Goal: Task Accomplishment & Management: Use online tool/utility

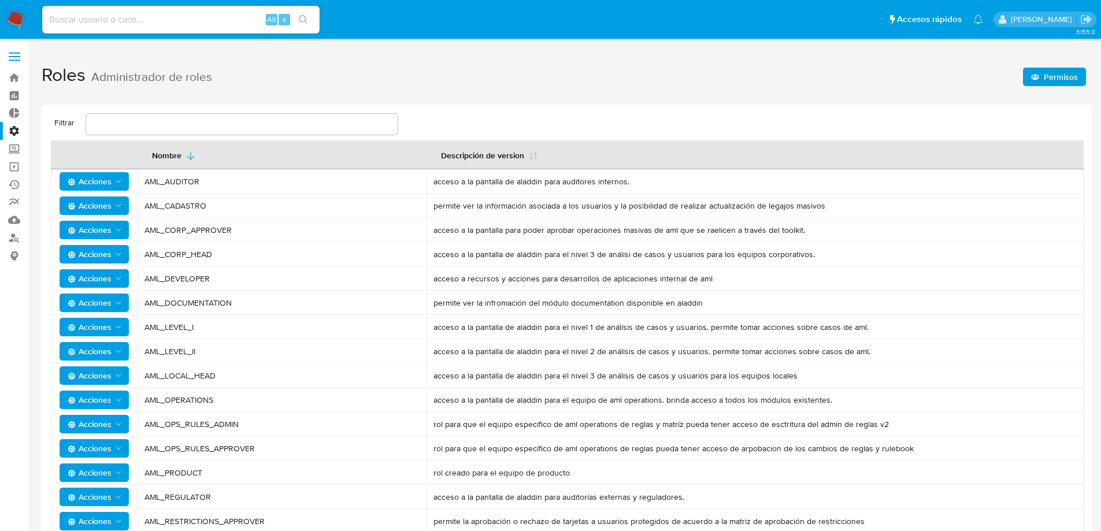
click at [17, 61] on span at bounding box center [15, 61] width 12 height 2
click at [0, 0] on input "checkbox" at bounding box center [0, 0] width 0 height 0
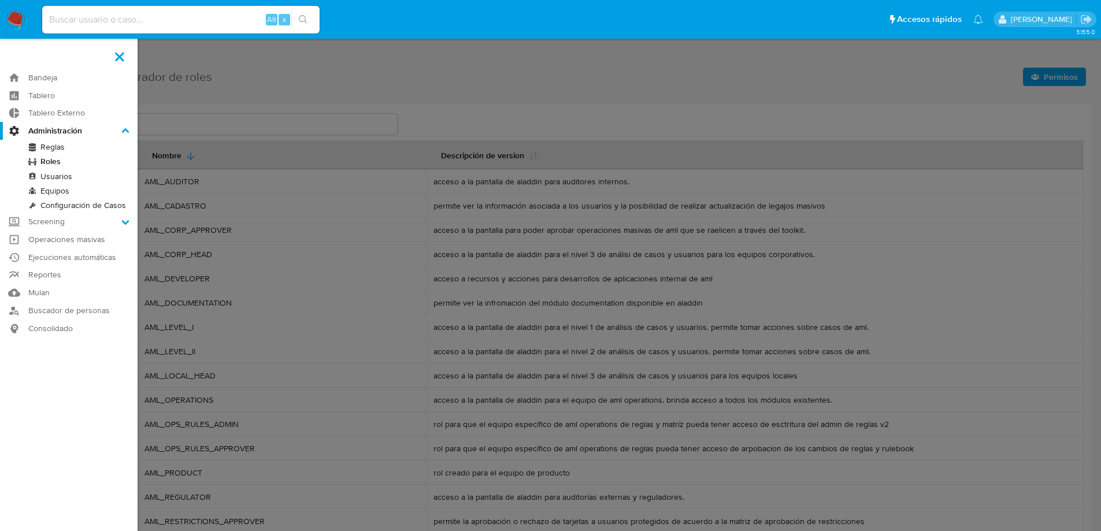
click at [65, 175] on link "Usuarios" at bounding box center [69, 176] width 138 height 14
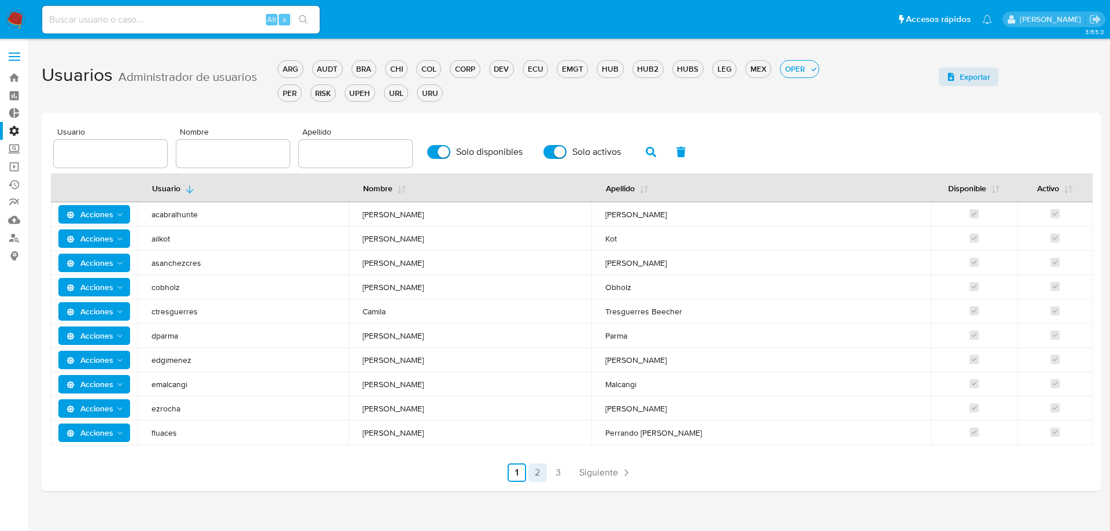
click at [538, 473] on link "2" at bounding box center [537, 473] width 19 height 19
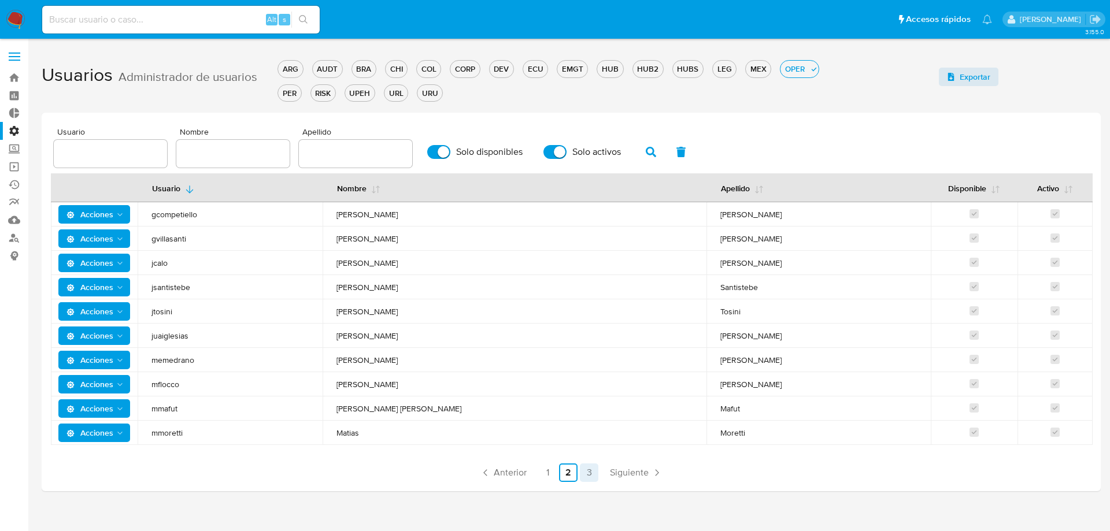
click at [594, 473] on link "3" at bounding box center [589, 473] width 19 height 19
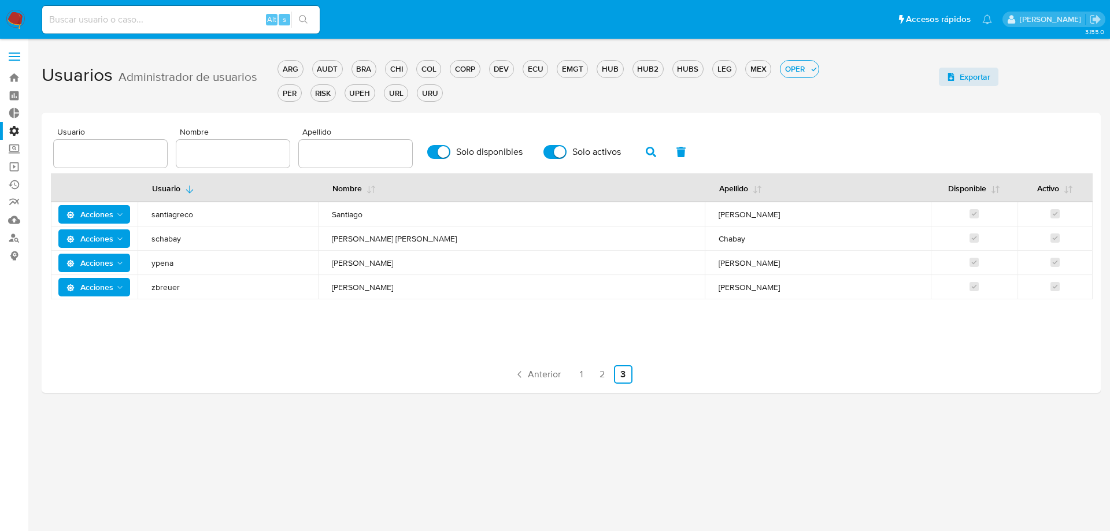
click at [238, 154] on input "text" at bounding box center [232, 153] width 113 height 15
type input "julian"
click at [644, 153] on button "button" at bounding box center [651, 152] width 30 height 28
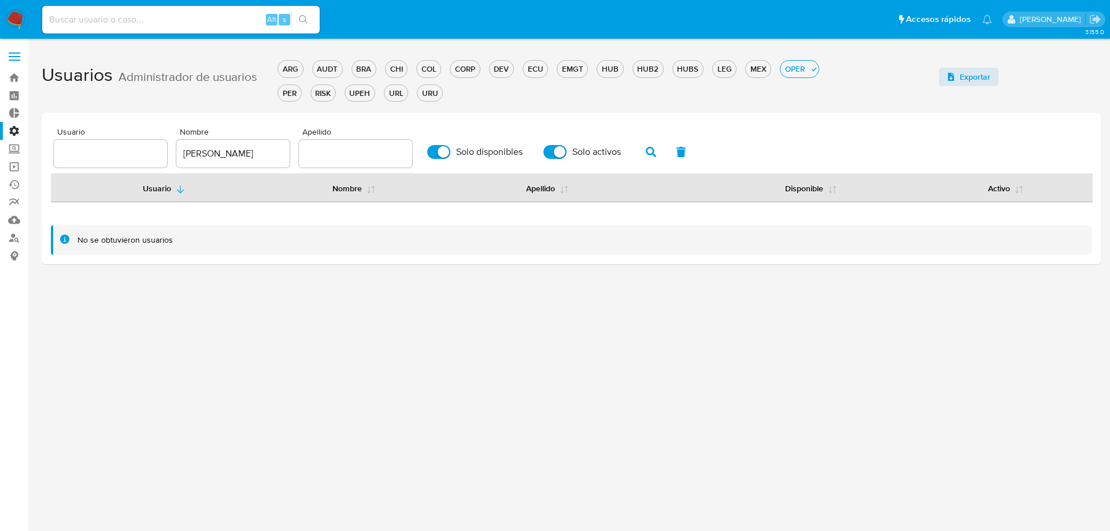
drag, startPoint x: 441, startPoint y: 156, endPoint x: 449, endPoint y: 158, distance: 8.3
click at [441, 156] on input "Solo disponibles" at bounding box center [438, 152] width 23 height 14
checkbox input "false"
drag, startPoint x: 537, startPoint y: 157, endPoint x: 561, endPoint y: 153, distance: 24.2
click at [539, 157] on div "Usuario Nombre julian Apellido Solo disponibles Solo activos" at bounding box center [571, 148] width 1035 height 40
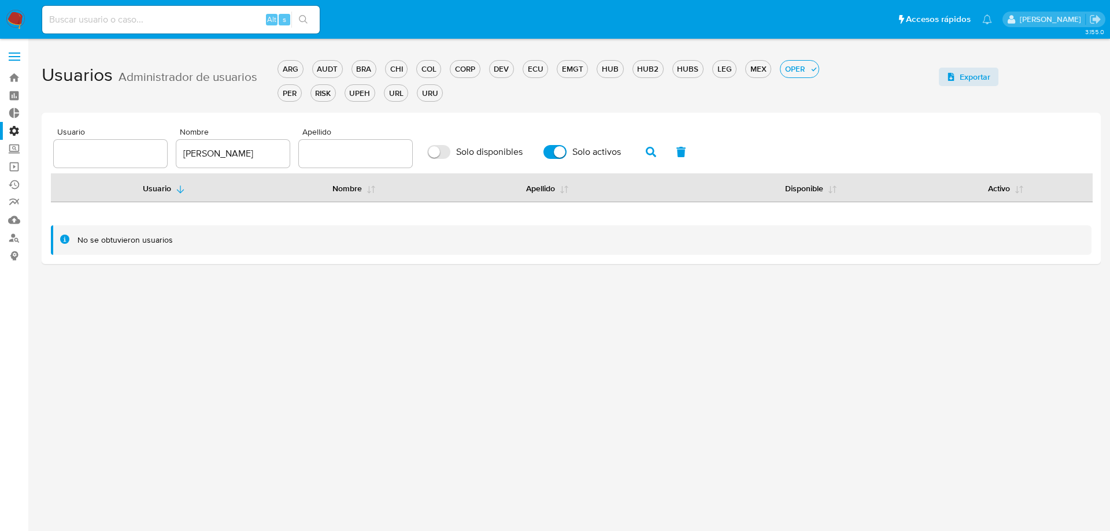
click at [562, 153] on input "Solo activos" at bounding box center [555, 152] width 23 height 14
click at [639, 156] on button "button" at bounding box center [651, 152] width 30 height 28
click at [652, 154] on icon "button" at bounding box center [651, 152] width 10 height 10
drag, startPoint x: 556, startPoint y: 152, endPoint x: 463, endPoint y: 157, distance: 93.2
click at [554, 152] on input "Solo activos" at bounding box center [555, 152] width 23 height 14
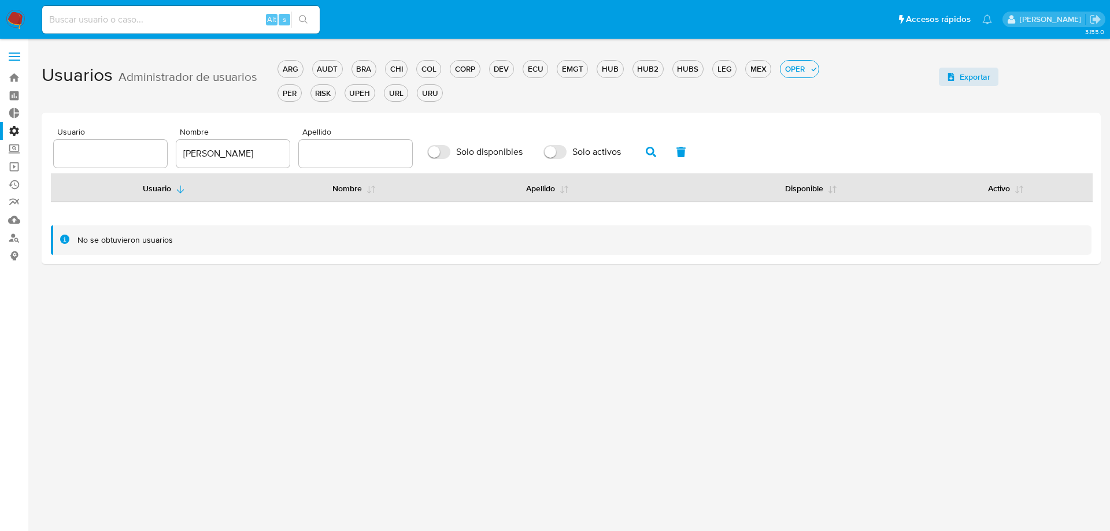
checkbox input "true"
click at [438, 153] on input "Solo disponibles" at bounding box center [438, 152] width 23 height 14
checkbox input "true"
click at [472, 69] on div "CORP" at bounding box center [464, 69] width 29 height 11
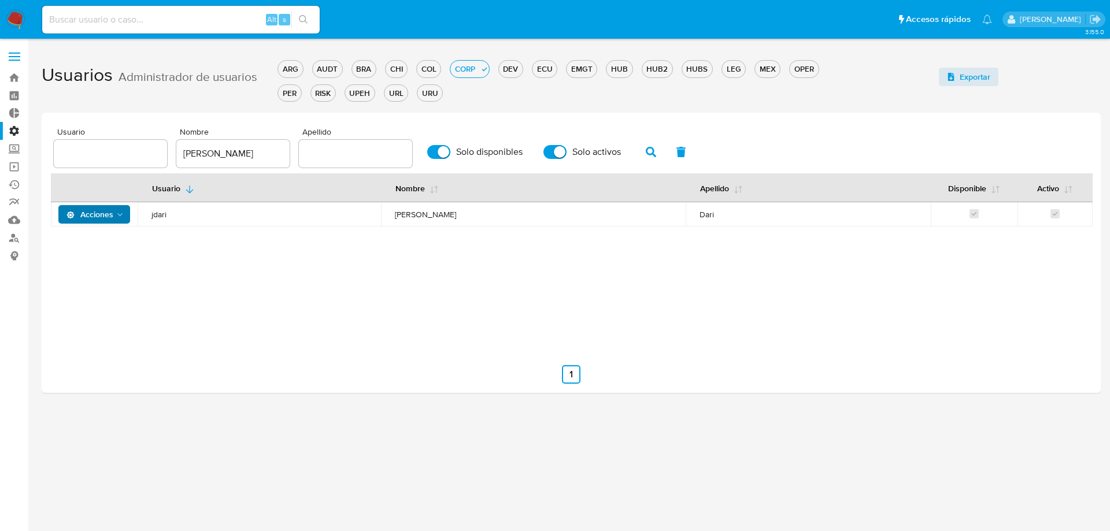
click at [105, 216] on span "Acciones" at bounding box center [89, 214] width 47 height 19
click at [105, 241] on button "Detalle" at bounding box center [97, 244] width 104 height 28
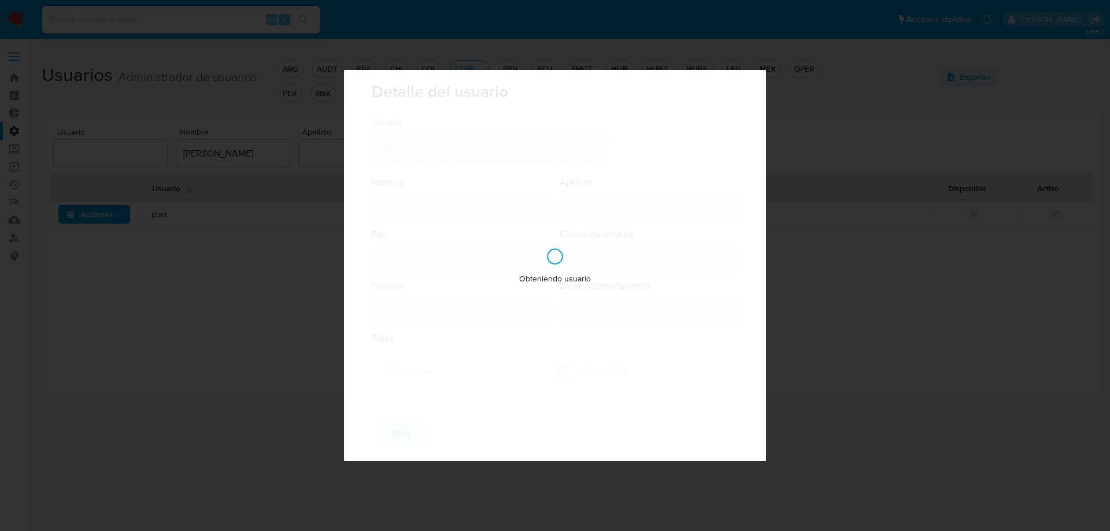
type input "Julian Ignacio"
type input "Dari"
type input "Argentina"
type input "julian.dari@mercadolibre.com"
type input "Analista Semi Senior (80001643)"
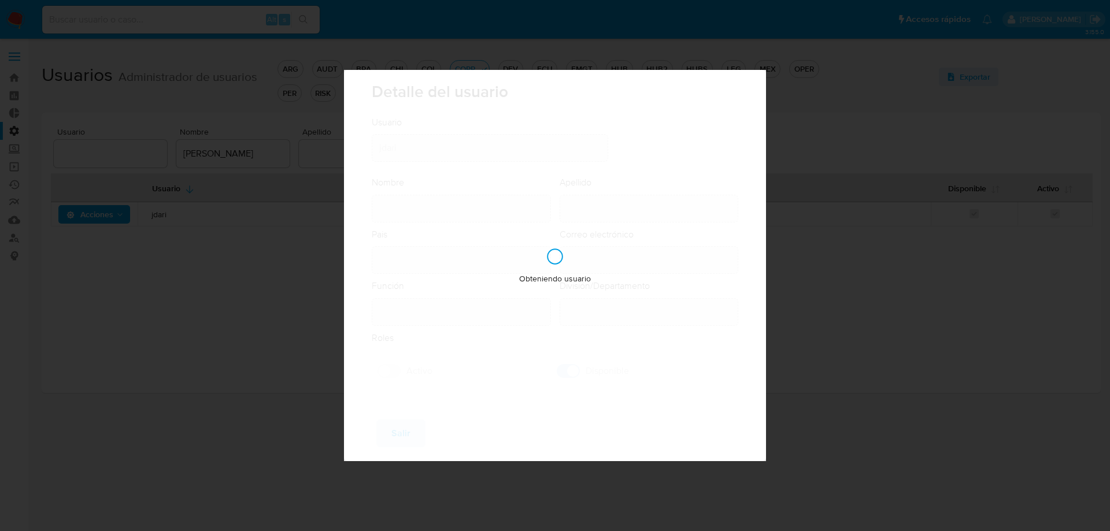
type input "Risk & Compliance Risk & Compliance Operations"
checkbox input "true"
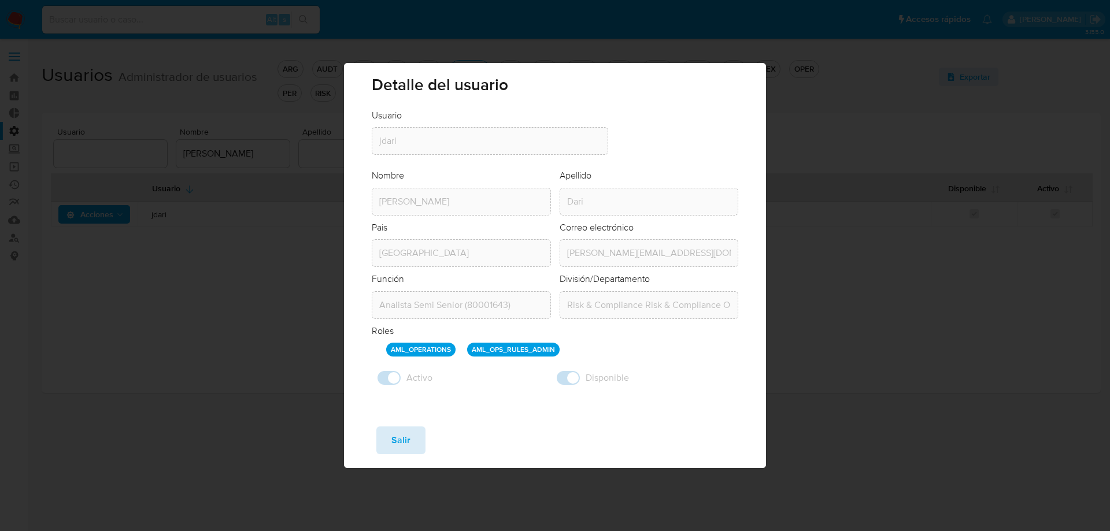
click at [395, 443] on span "Salir" at bounding box center [400, 440] width 19 height 25
checkbox input "false"
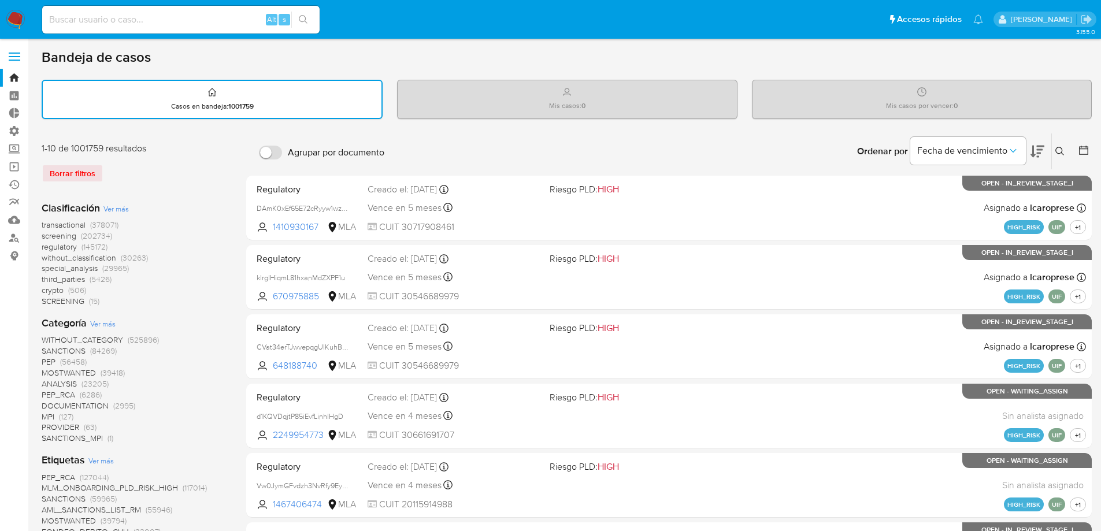
click at [14, 58] on label at bounding box center [14, 57] width 29 height 24
click at [0, 0] on input "checkbox" at bounding box center [0, 0] width 0 height 0
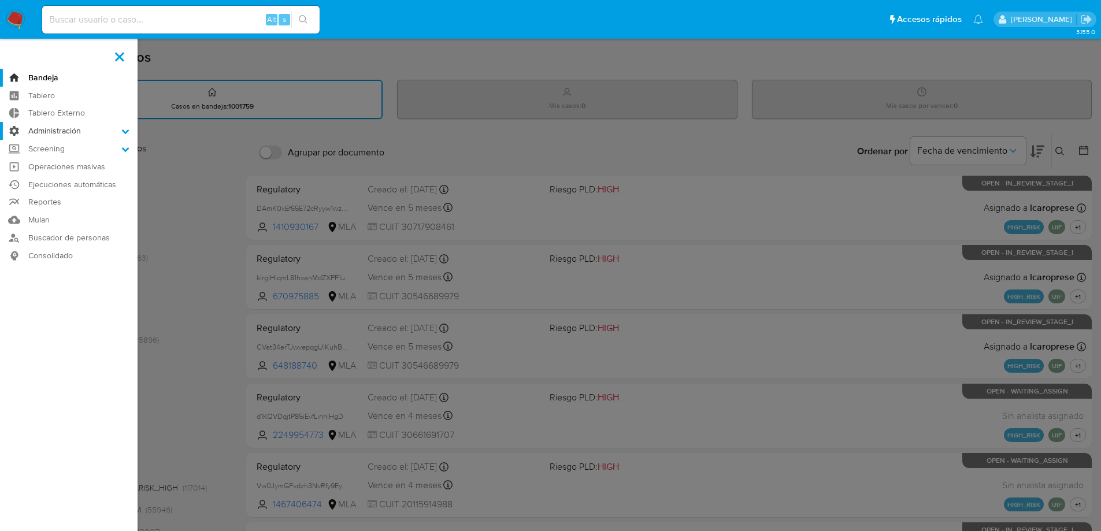
click at [61, 134] on label "Administración" at bounding box center [69, 131] width 138 height 18
click at [0, 0] on input "Administración" at bounding box center [0, 0] width 0 height 0
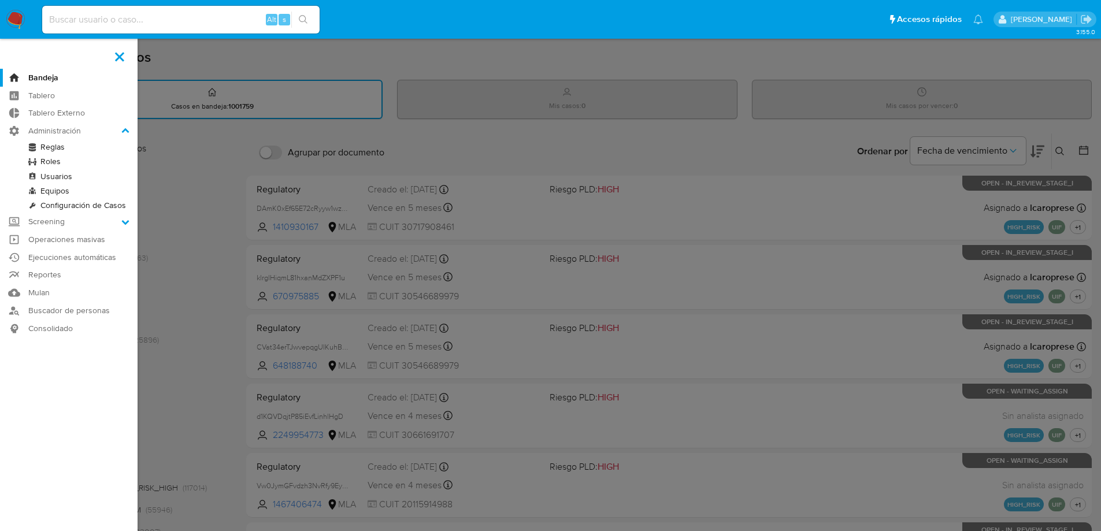
click at [65, 201] on link "Configuración de Casos" at bounding box center [69, 205] width 138 height 14
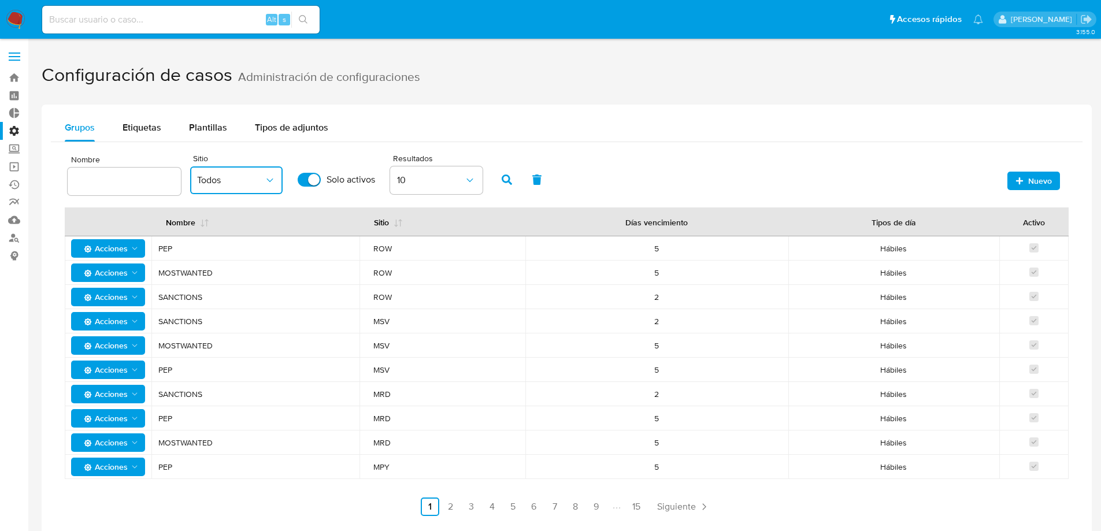
click at [234, 178] on span "Todos" at bounding box center [230, 181] width 67 height 12
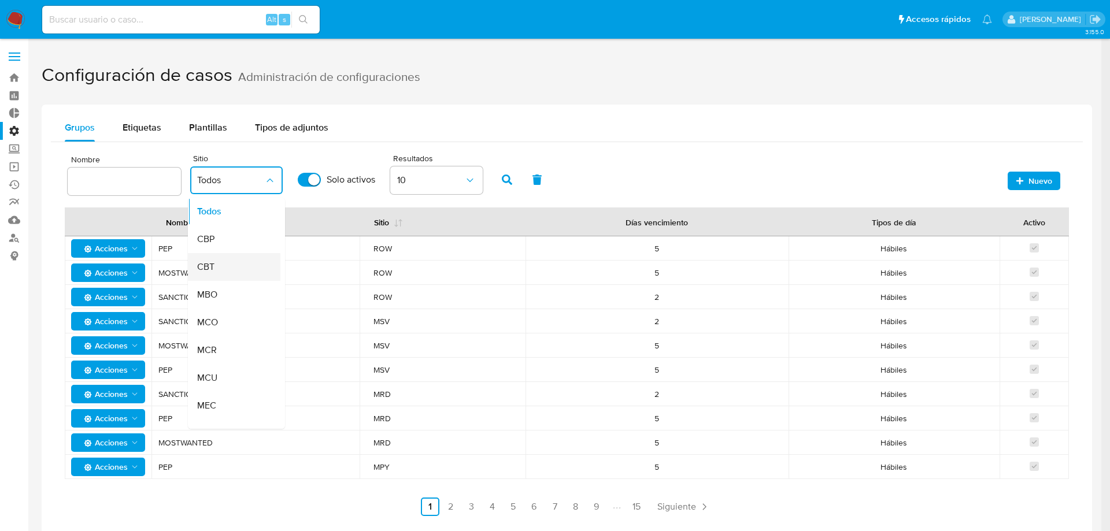
click at [236, 263] on div "CBT" at bounding box center [230, 267] width 67 height 28
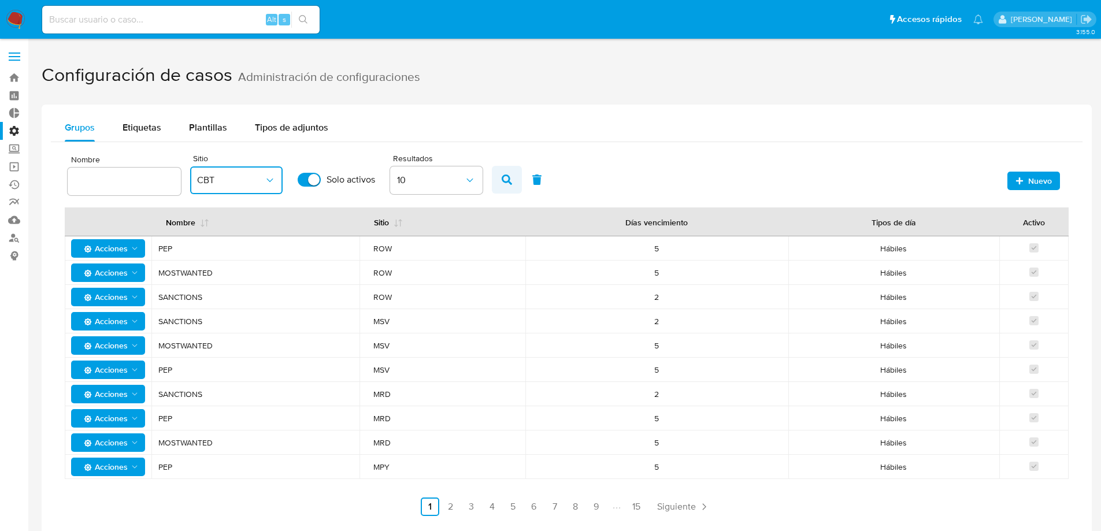
click at [514, 174] on button "button" at bounding box center [507, 180] width 30 height 28
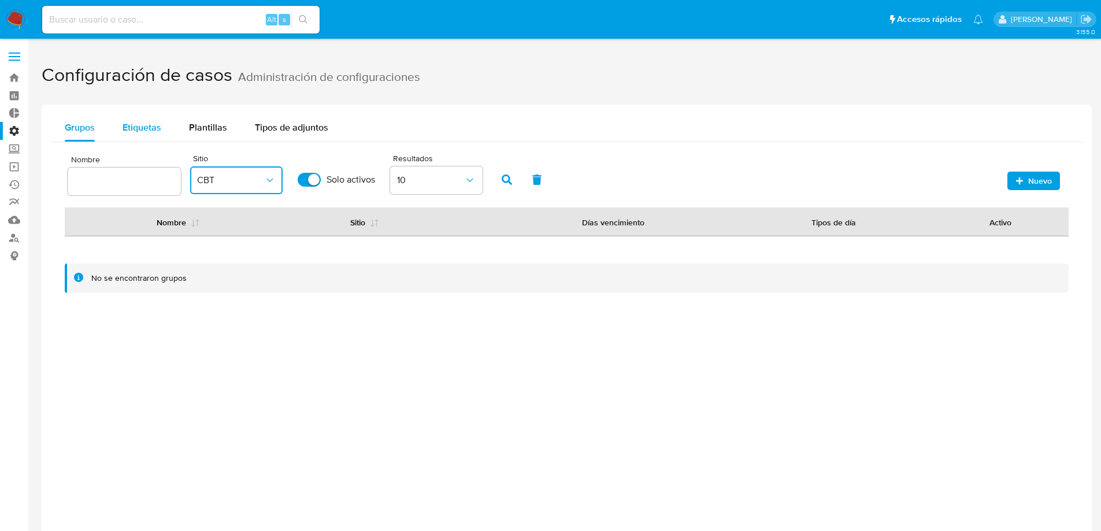
click at [140, 124] on span "Etiquetas" at bounding box center [142, 127] width 39 height 13
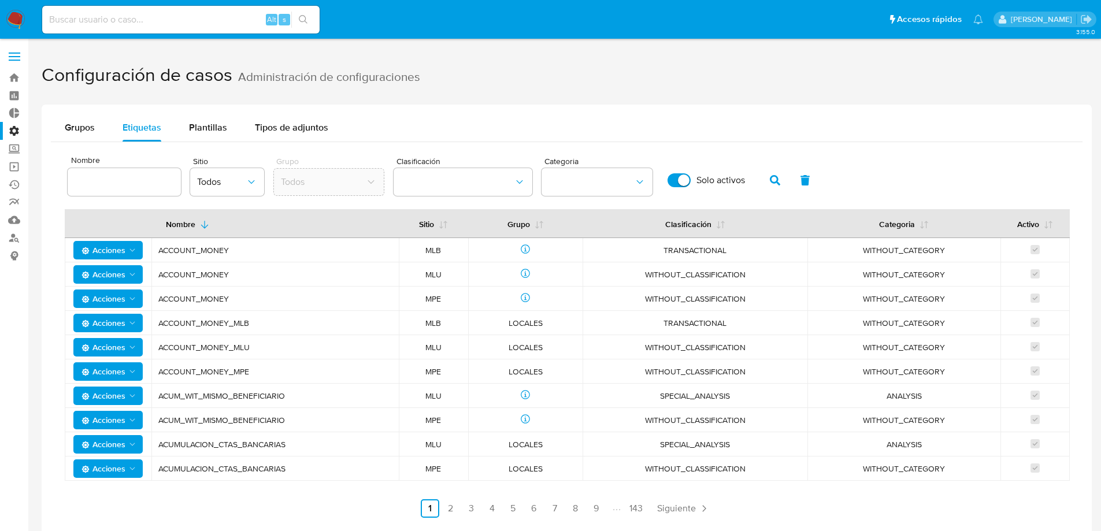
click at [235, 165] on span "Sitio" at bounding box center [230, 161] width 74 height 8
click at [239, 178] on span "Todos" at bounding box center [221, 182] width 49 height 12
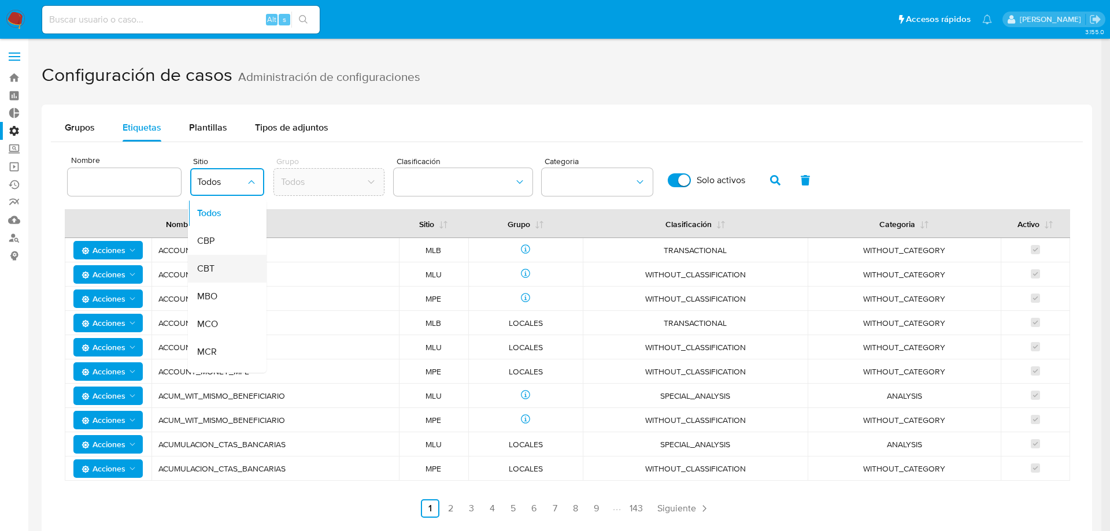
click at [239, 269] on div "CBT" at bounding box center [223, 269] width 53 height 28
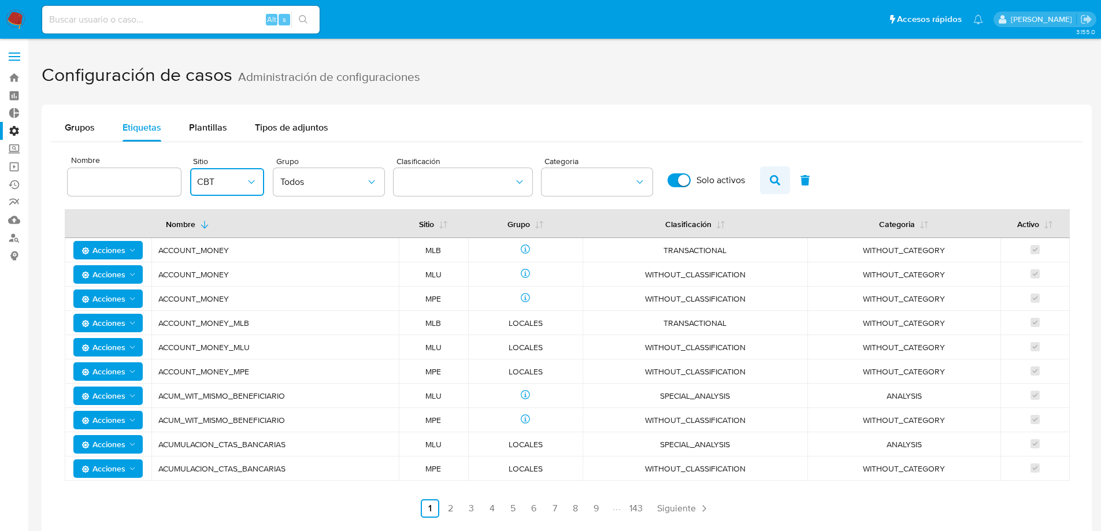
click at [778, 180] on icon "button" at bounding box center [775, 180] width 10 height 10
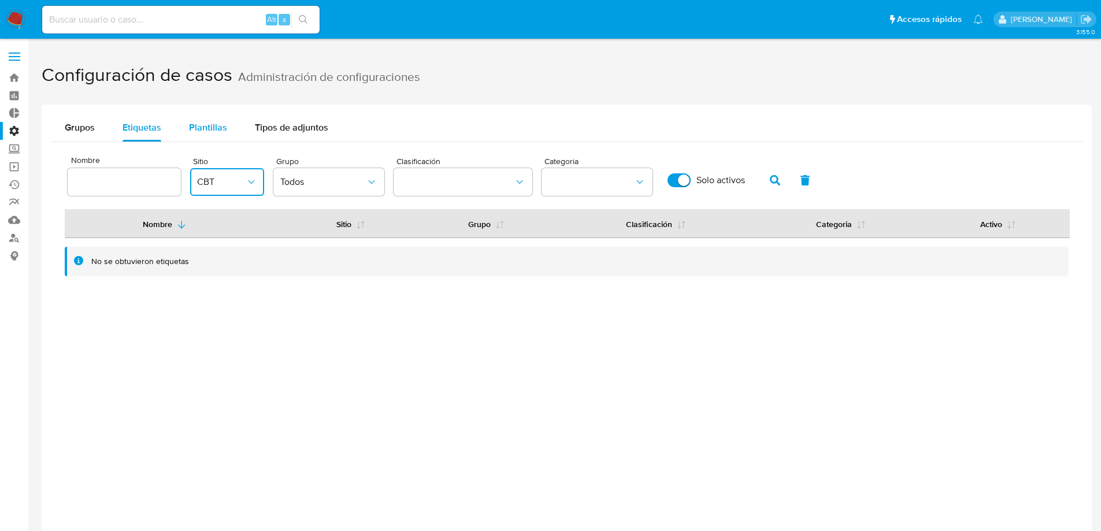
click at [223, 131] on span "Plantillas" at bounding box center [208, 127] width 38 height 13
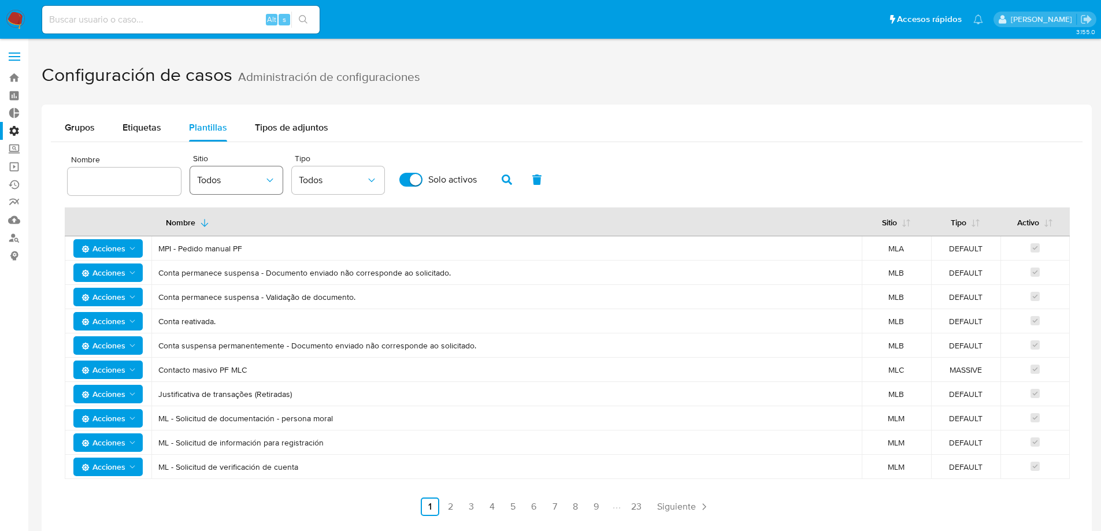
click at [258, 186] on button "Todos" at bounding box center [236, 181] width 93 height 28
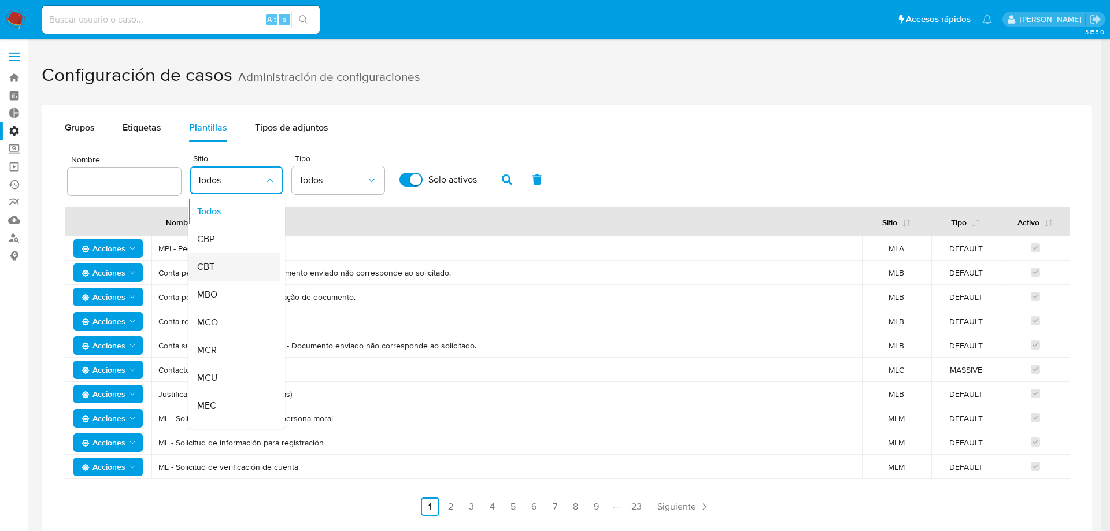
click at [241, 263] on div "CBT" at bounding box center [230, 267] width 67 height 28
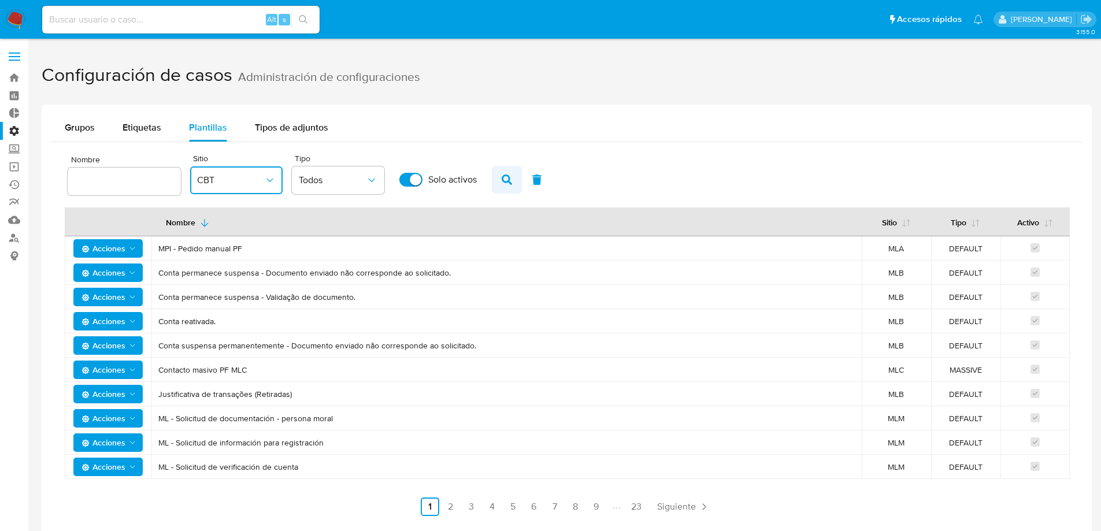
click at [508, 183] on icon "button" at bounding box center [507, 180] width 10 height 10
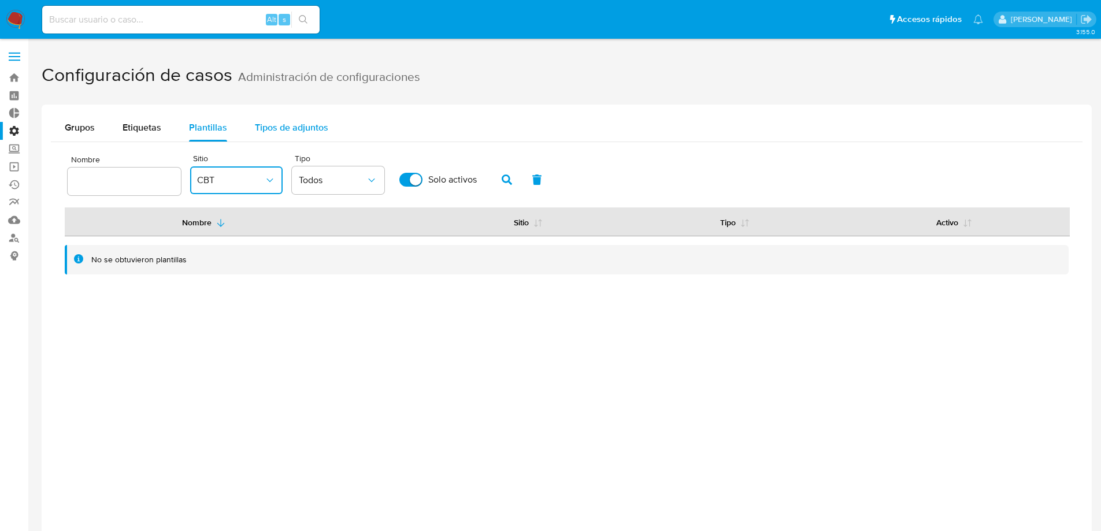
click at [268, 126] on span "Tipos de adjuntos" at bounding box center [291, 127] width 73 height 13
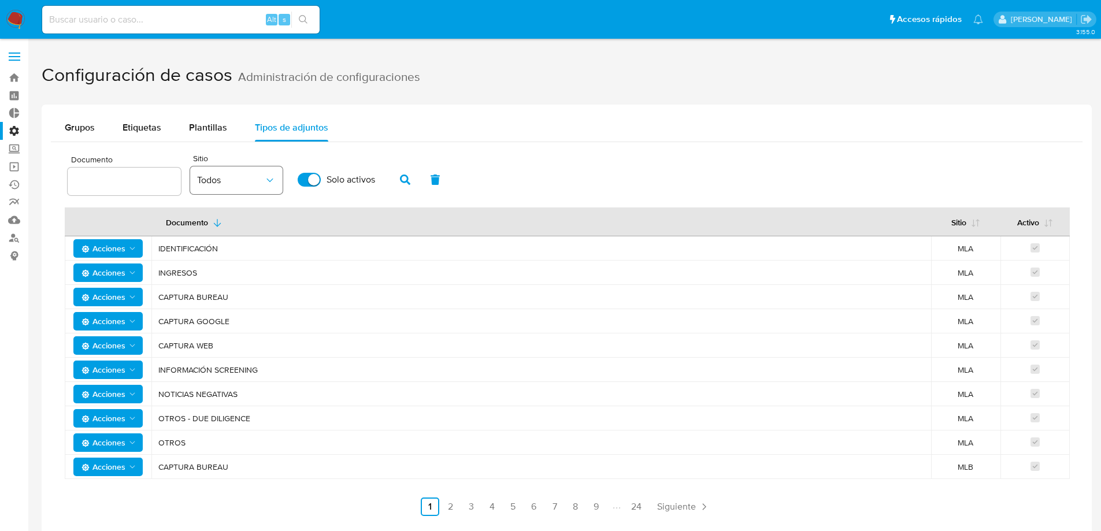
click at [272, 188] on button "Todos" at bounding box center [236, 181] width 93 height 28
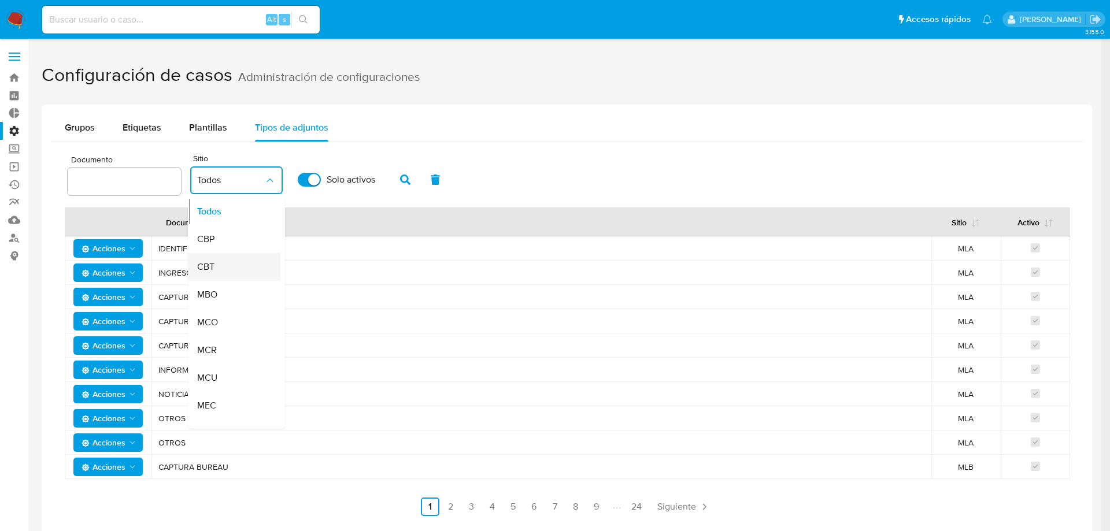
click at [238, 258] on div "CBT" at bounding box center [230, 267] width 67 height 28
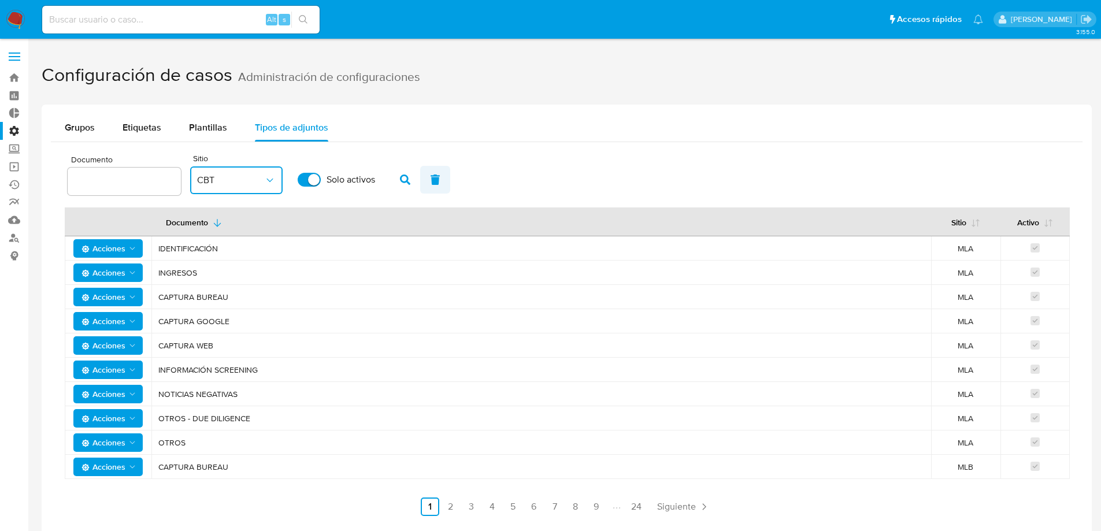
click at [422, 176] on button "button" at bounding box center [435, 180] width 30 height 28
click at [408, 181] on icon "button" at bounding box center [405, 180] width 10 height 10
click at [230, 185] on span "Todos" at bounding box center [230, 181] width 67 height 12
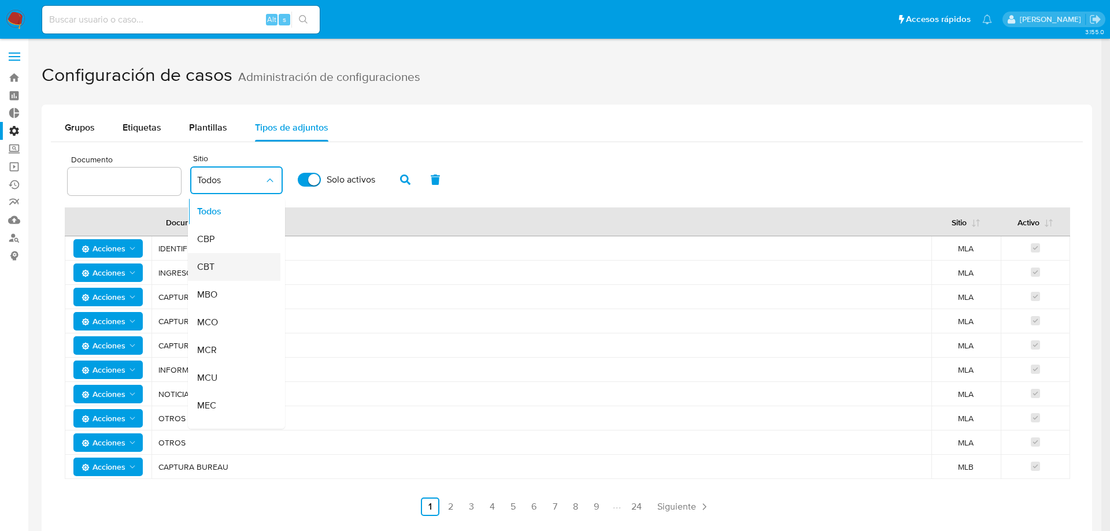
click at [230, 262] on div "CBT" at bounding box center [230, 267] width 67 height 28
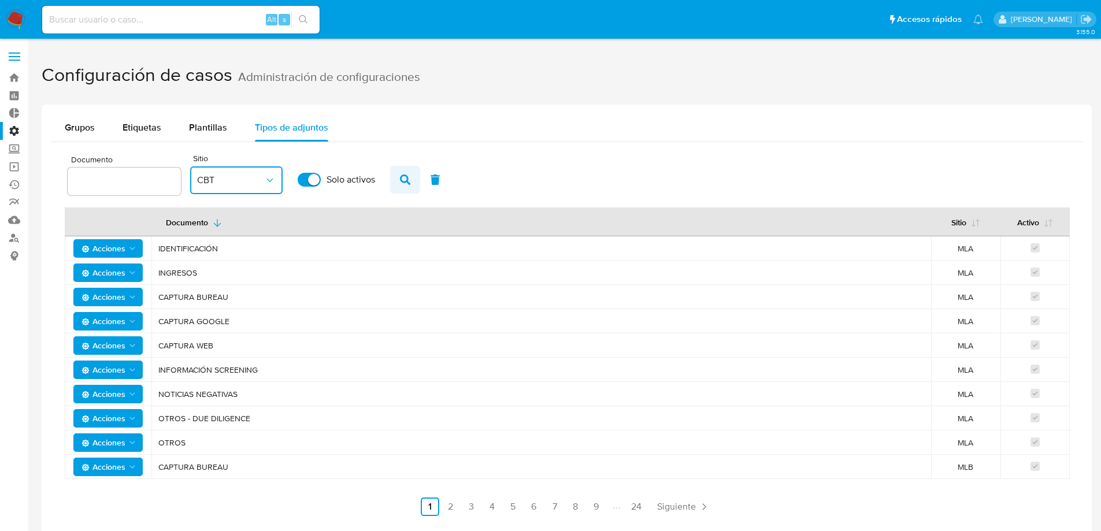
click at [415, 178] on button "button" at bounding box center [405, 180] width 30 height 28
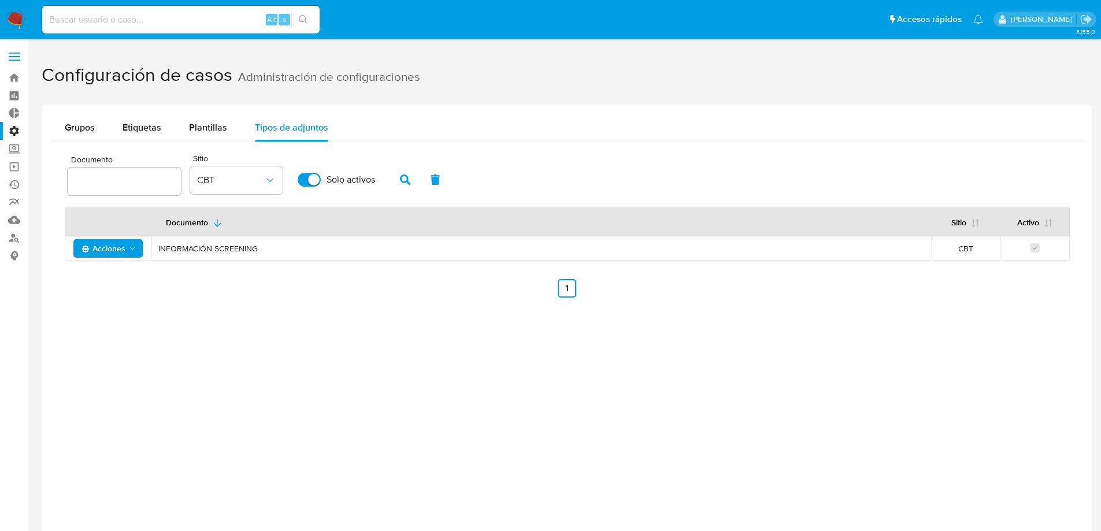
click at [261, 352] on div "Grupos Etiquetas Plantillas Tipos de adjuntos Documento Sitio CBT Solo activos …" at bounding box center [567, 370] width 1051 height 531
click at [115, 247] on span "Acciones" at bounding box center [104, 248] width 44 height 19
click at [115, 277] on button "Ver registros" at bounding box center [108, 278] width 104 height 28
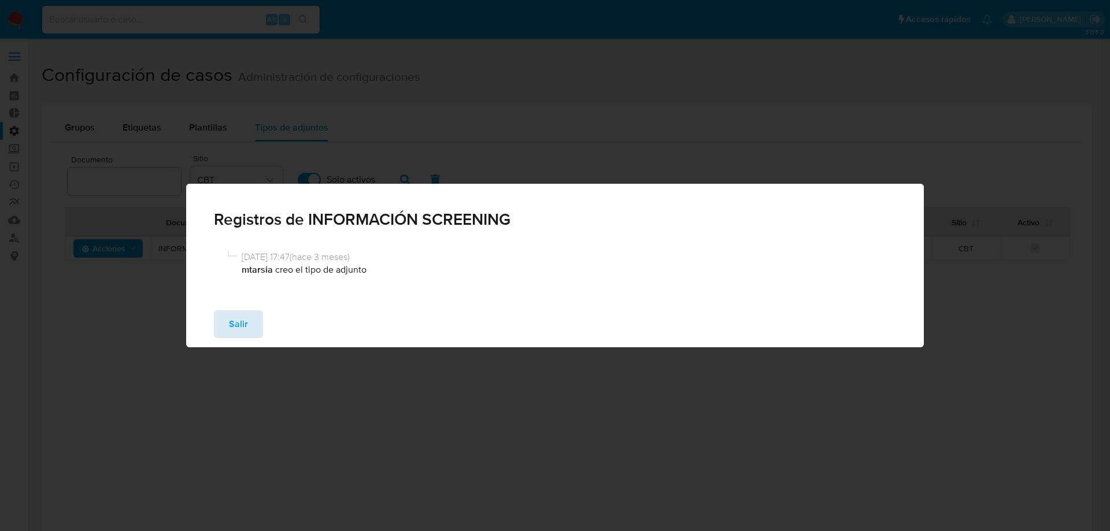
click at [244, 320] on span "Salir" at bounding box center [238, 324] width 19 height 25
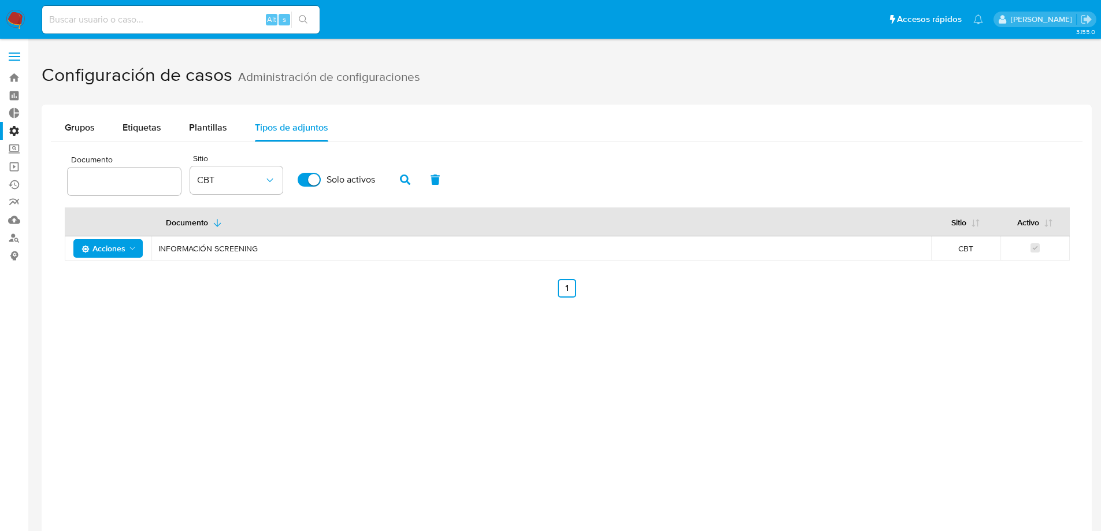
click at [305, 337] on div "Grupos Etiquetas Plantillas Tipos de adjuntos Documento Sitio CBT Solo activos …" at bounding box center [567, 370] width 1051 height 531
click at [128, 130] on span "Etiquetas" at bounding box center [142, 127] width 39 height 13
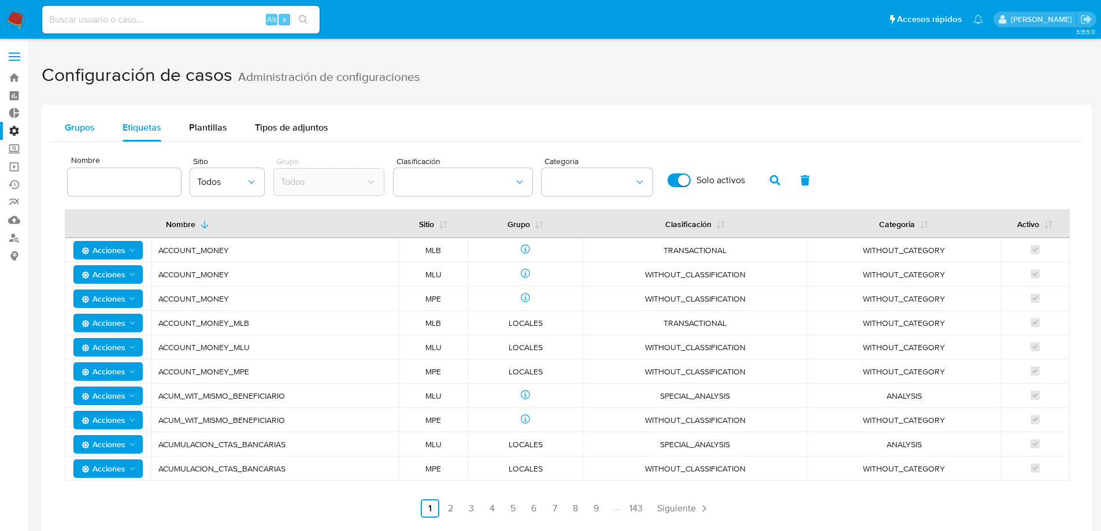
click at [94, 125] on span "Grupos" at bounding box center [80, 127] width 30 height 13
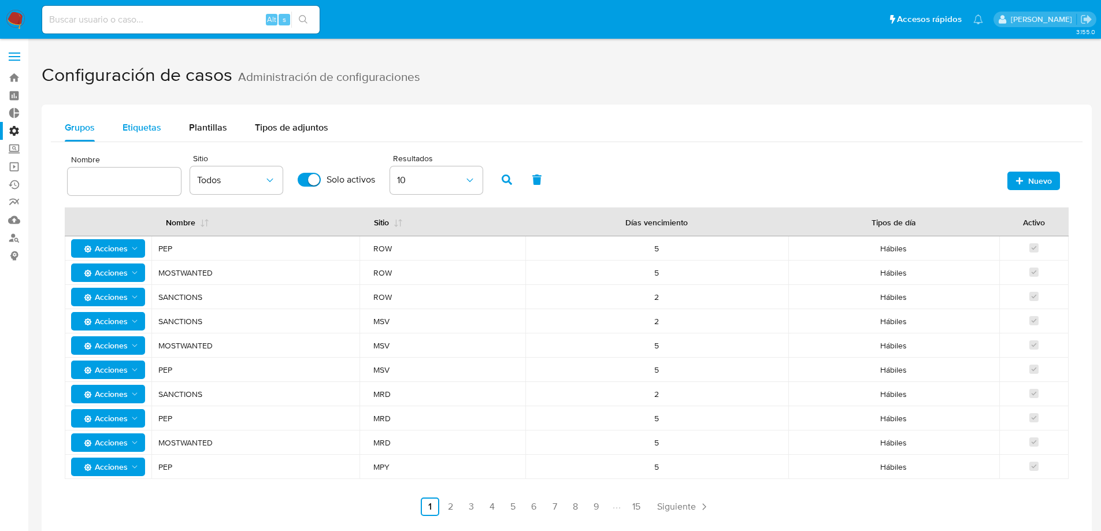
click at [129, 130] on span "Etiquetas" at bounding box center [142, 127] width 39 height 13
